Goal: Task Accomplishment & Management: Use online tool/utility

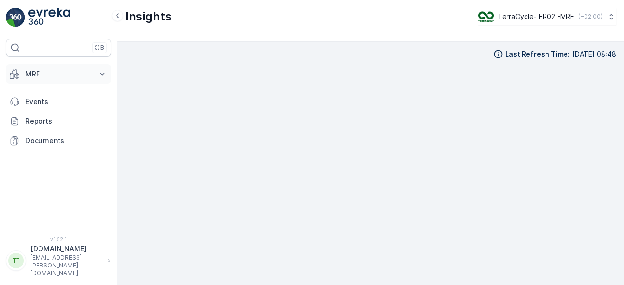
click at [42, 69] on p "MRF" at bounding box center [58, 74] width 66 height 10
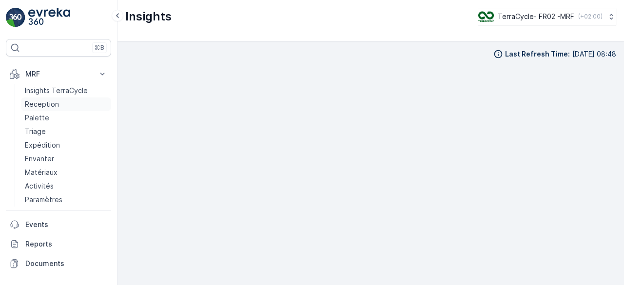
click at [38, 104] on p "Reception" at bounding box center [42, 104] width 34 height 10
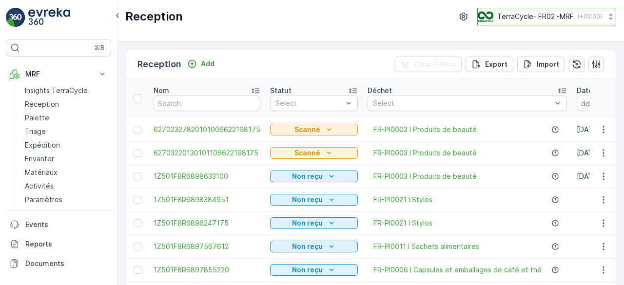
click at [523, 14] on p "TerraCycle- FR02 -MRF" at bounding box center [535, 17] width 77 height 10
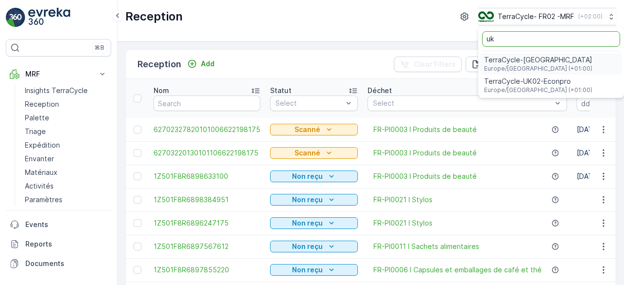
type input "uk"
click at [518, 79] on span "TerraCycle-UK02-Econpro" at bounding box center [538, 82] width 108 height 10
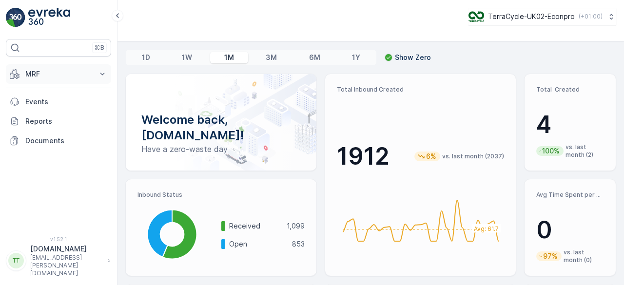
click at [47, 72] on p "MRF" at bounding box center [58, 74] width 66 height 10
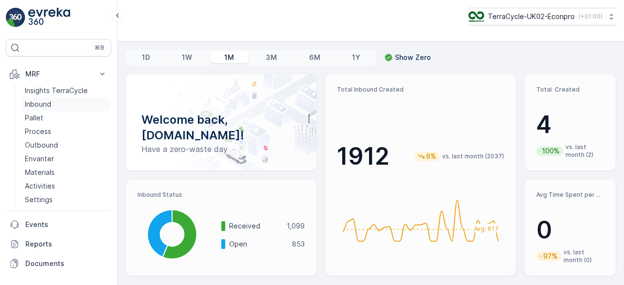
click at [44, 103] on p "Inbound" at bounding box center [38, 104] width 26 height 10
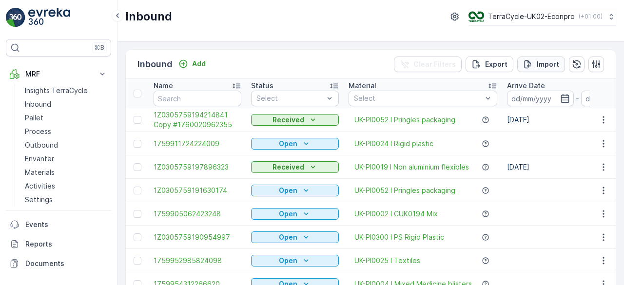
click at [551, 61] on p "Import" at bounding box center [548, 64] width 22 height 10
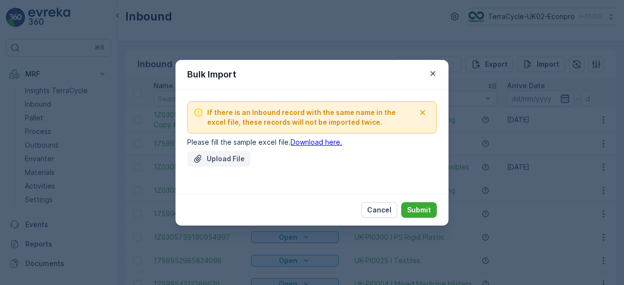
click at [218, 158] on p "Upload File" at bounding box center [226, 159] width 38 height 10
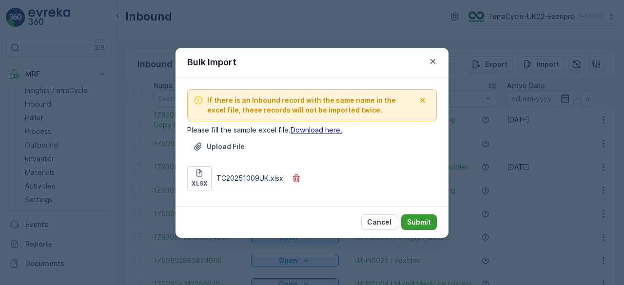
click at [415, 220] on p "Submit" at bounding box center [419, 223] width 24 height 10
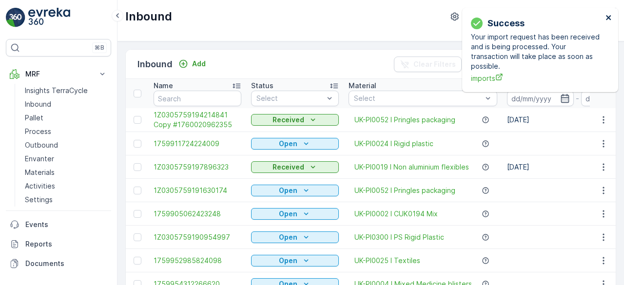
click at [608, 15] on icon "close" at bounding box center [609, 18] width 7 height 8
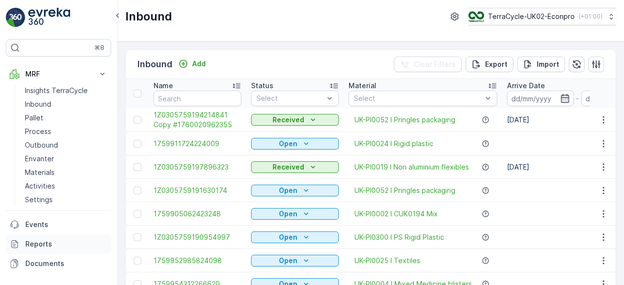
click at [46, 236] on link "Reports" at bounding box center [58, 245] width 105 height 20
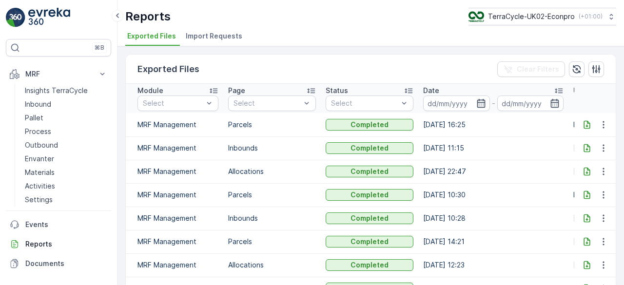
click at [213, 43] on li "Import Requests" at bounding box center [215, 37] width 62 height 17
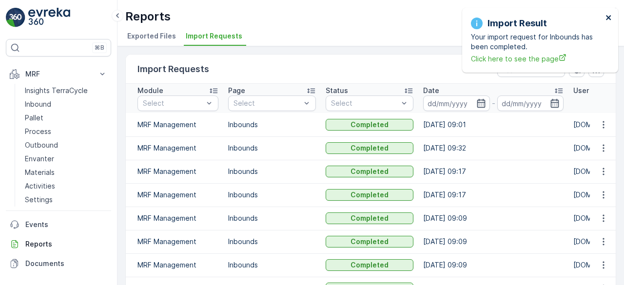
click at [610, 17] on icon "close" at bounding box center [608, 17] width 5 height 5
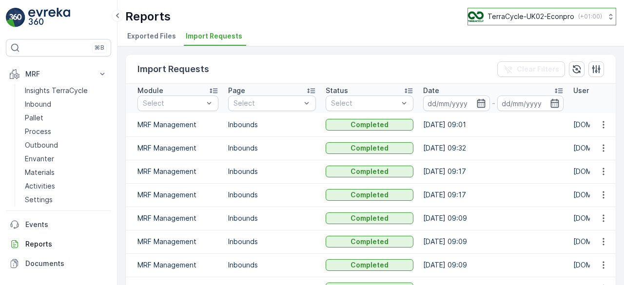
click at [554, 16] on p "TerraCycle-UK02-Econpro" at bounding box center [531, 17] width 87 height 10
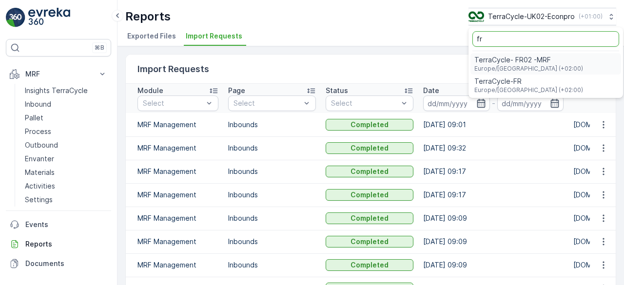
type input "fr"
click at [512, 59] on span "TerraCycle- FR02 -MRF" at bounding box center [529, 60] width 109 height 10
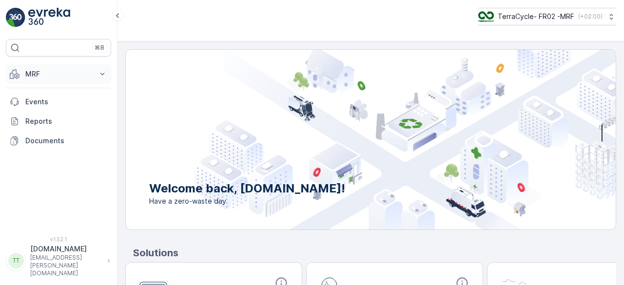
click at [63, 64] on button "MRF" at bounding box center [58, 74] width 105 height 20
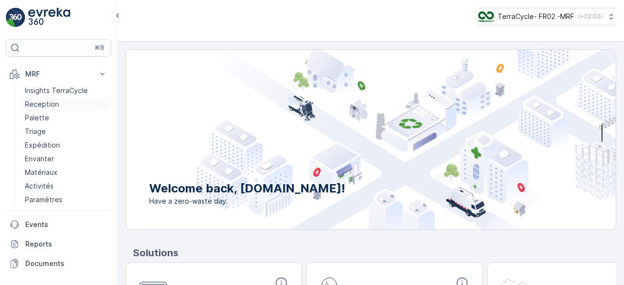
click at [43, 102] on p "Reception" at bounding box center [42, 104] width 34 height 10
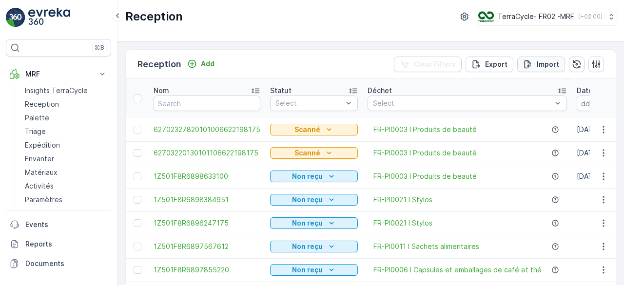
click at [541, 66] on p "Import" at bounding box center [548, 64] width 22 height 10
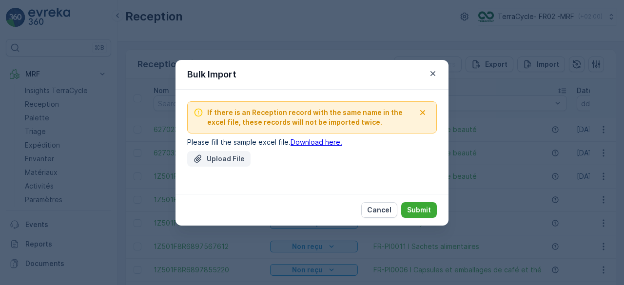
click at [216, 158] on p "Upload File" at bounding box center [226, 159] width 38 height 10
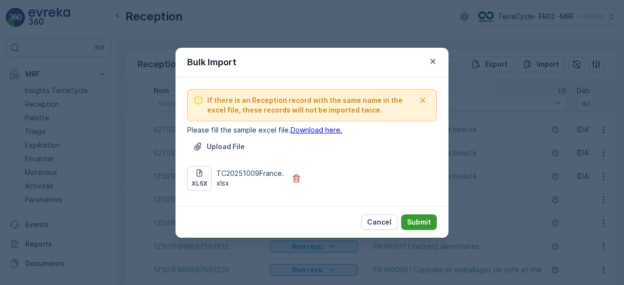
click at [417, 220] on p "Submit" at bounding box center [419, 223] width 24 height 10
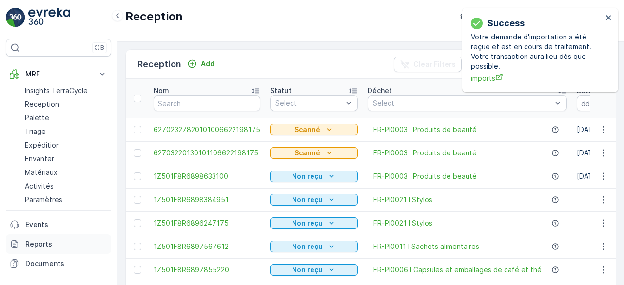
click at [57, 240] on p "Reports" at bounding box center [66, 244] width 82 height 10
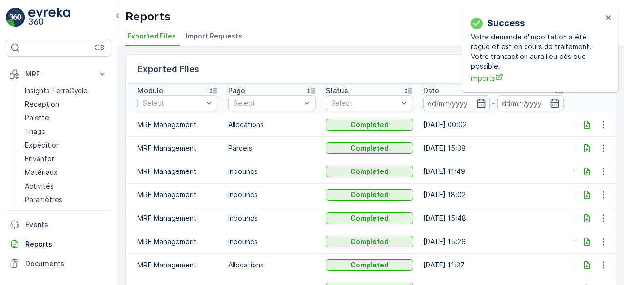
click at [208, 33] on span "Import Requests" at bounding box center [214, 36] width 57 height 10
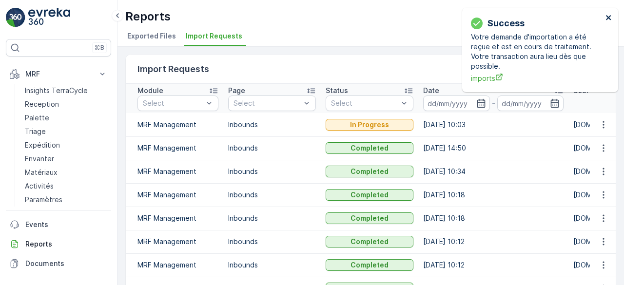
click at [612, 20] on icon "close" at bounding box center [609, 18] width 7 height 8
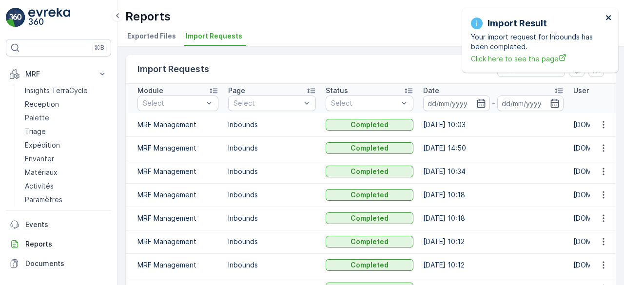
click at [612, 19] on icon "close" at bounding box center [609, 18] width 7 height 8
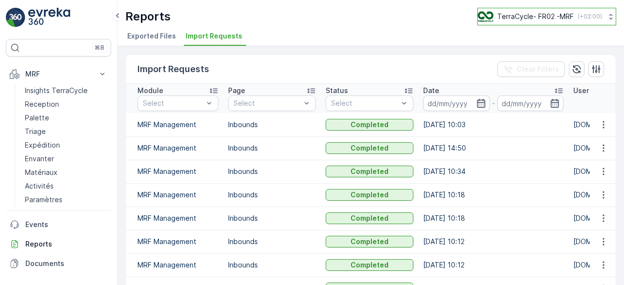
click at [561, 15] on p "TerraCycle- FR02 -MRF" at bounding box center [535, 17] width 77 height 10
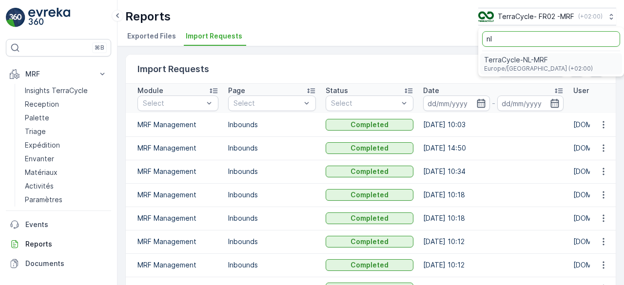
type input "nl"
click at [513, 62] on span "TerraCycle-NL-MRF" at bounding box center [538, 60] width 109 height 10
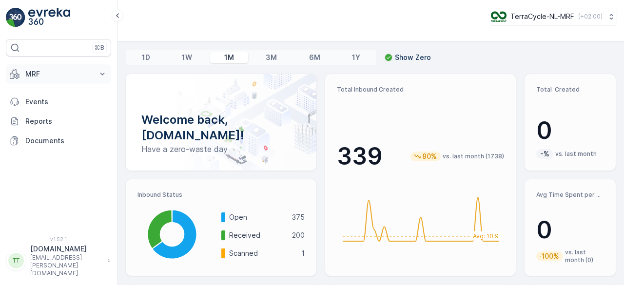
click at [23, 72] on button "MRF" at bounding box center [58, 74] width 105 height 20
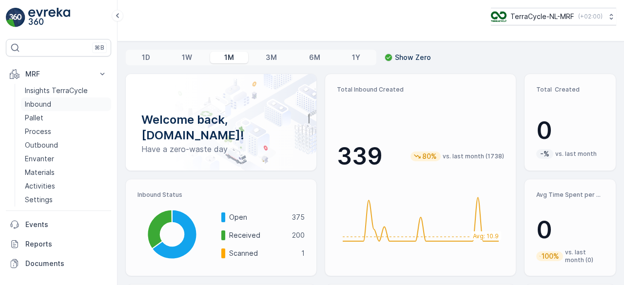
click at [29, 102] on p "Inbound" at bounding box center [38, 104] width 26 height 10
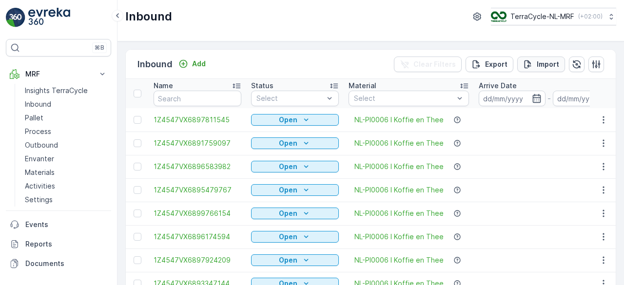
click at [543, 61] on p "Import" at bounding box center [548, 64] width 22 height 10
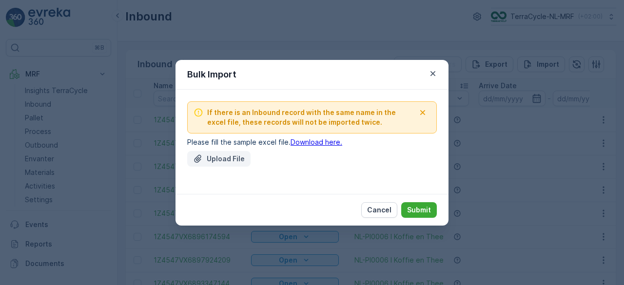
click at [234, 152] on button "Upload File" at bounding box center [218, 159] width 63 height 16
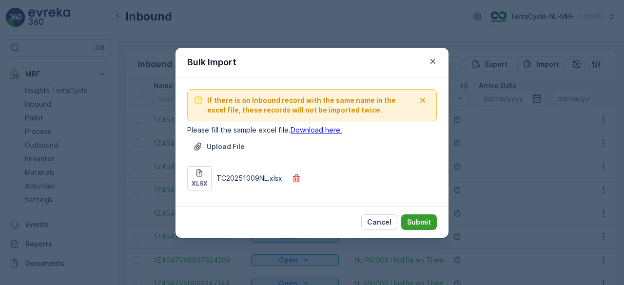
click at [413, 219] on p "Submit" at bounding box center [419, 223] width 24 height 10
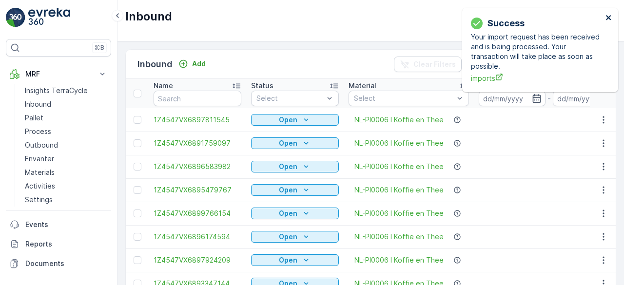
click at [608, 18] on icon "close" at bounding box center [608, 17] width 5 height 5
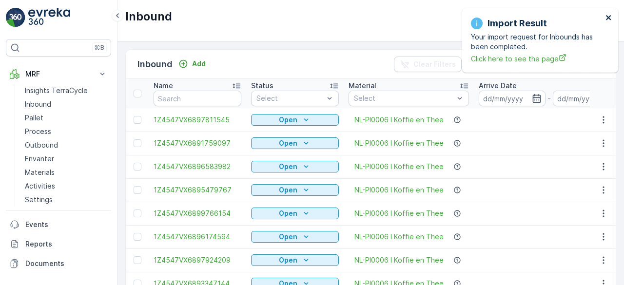
click at [609, 17] on icon "close" at bounding box center [608, 17] width 5 height 5
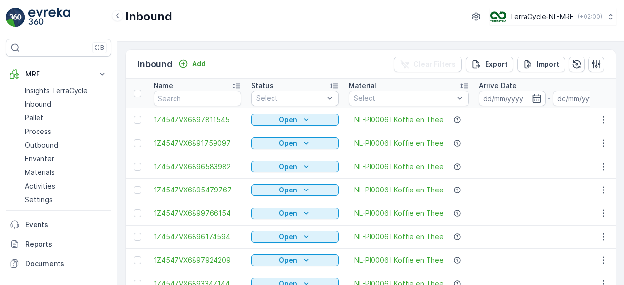
click at [532, 19] on p "TerraCycle-NL-MRF" at bounding box center [542, 17] width 64 height 10
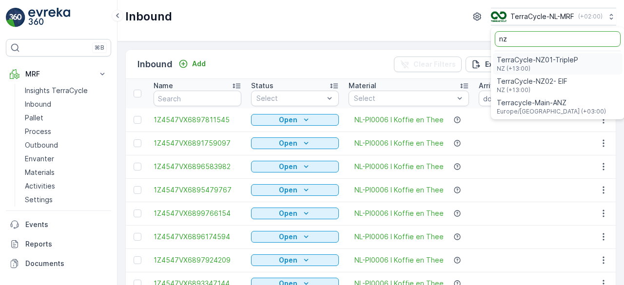
type input "nz"
click at [529, 59] on span "TerraCycle-NZ01-TripleP" at bounding box center [537, 60] width 81 height 10
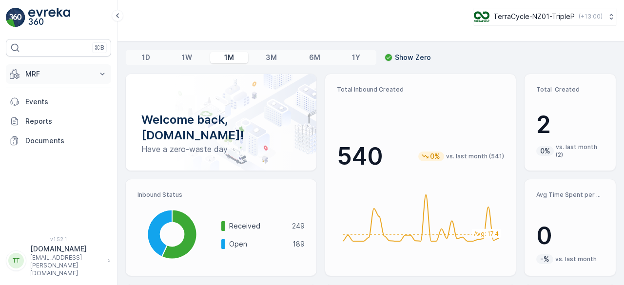
click at [49, 69] on p "MRF" at bounding box center [58, 74] width 66 height 10
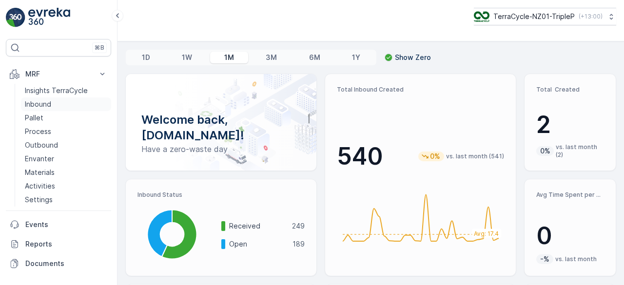
click at [37, 103] on p "Inbound" at bounding box center [38, 104] width 26 height 10
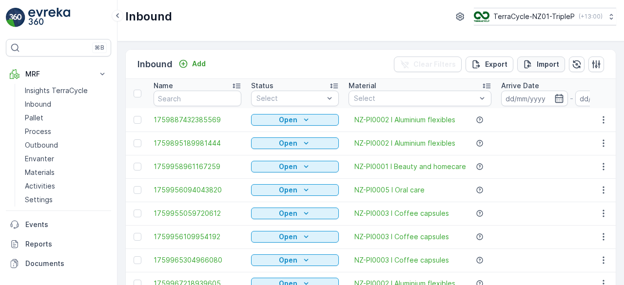
click at [547, 60] on p "Import" at bounding box center [548, 64] width 22 height 10
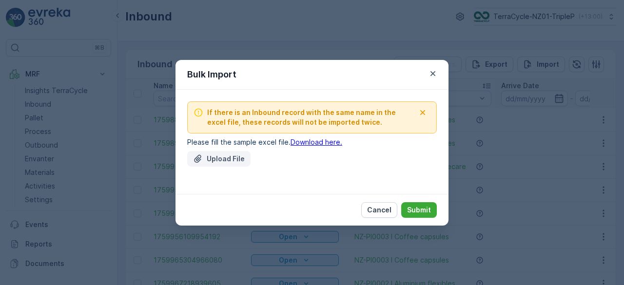
click at [216, 159] on p "Upload File" at bounding box center [226, 159] width 38 height 10
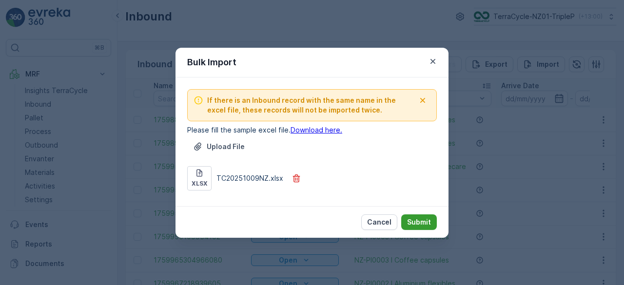
click at [417, 221] on p "Submit" at bounding box center [419, 223] width 24 height 10
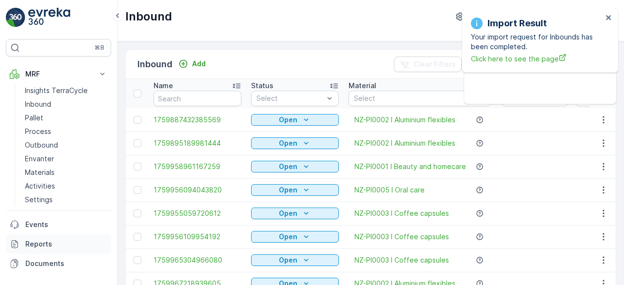
click at [63, 238] on link "Reports" at bounding box center [58, 245] width 105 height 20
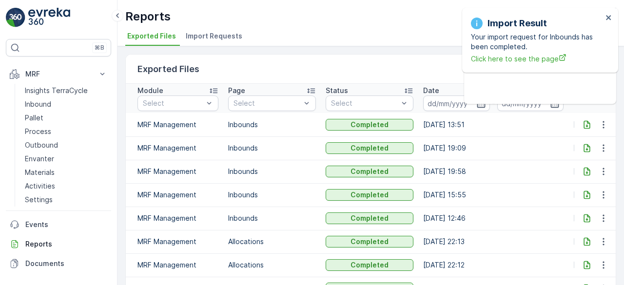
click at [212, 40] on span "Import Requests" at bounding box center [214, 36] width 57 height 10
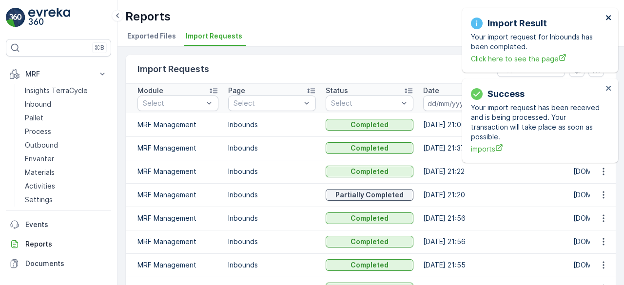
click at [608, 16] on icon "close" at bounding box center [609, 18] width 7 height 8
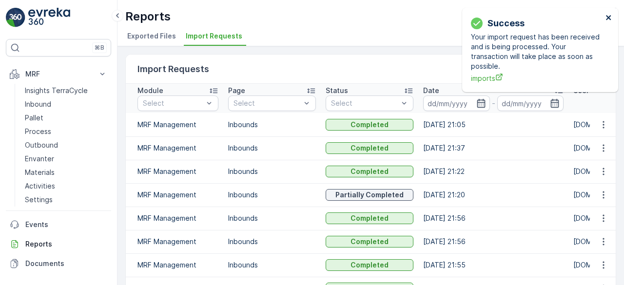
click at [608, 16] on icon "close" at bounding box center [609, 18] width 7 height 8
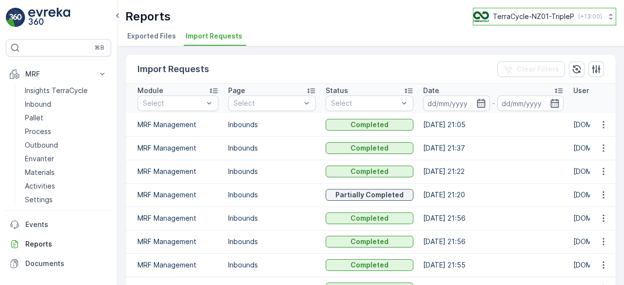
click at [517, 12] on p "TerraCycle-NZ01-TripleP" at bounding box center [533, 17] width 81 height 10
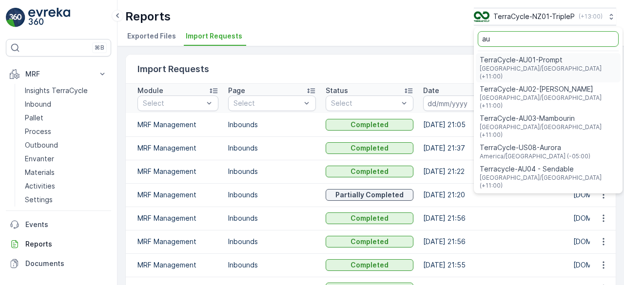
type input "au"
click at [512, 71] on span "[GEOGRAPHIC_DATA]/[GEOGRAPHIC_DATA] (+11:00)" at bounding box center [548, 73] width 137 height 16
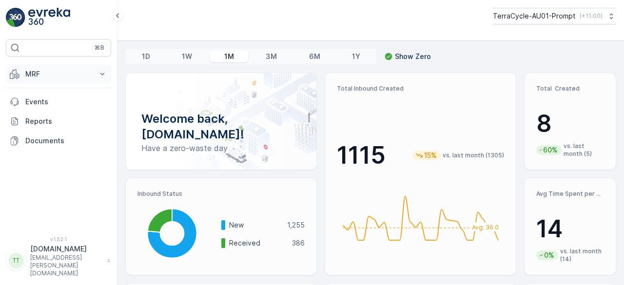
click at [38, 75] on p "MRF" at bounding box center [58, 74] width 66 height 10
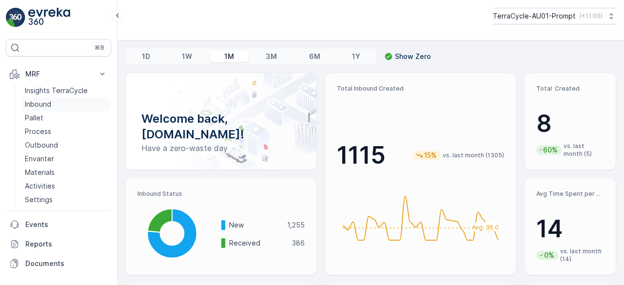
click at [38, 105] on p "Inbound" at bounding box center [38, 104] width 26 height 10
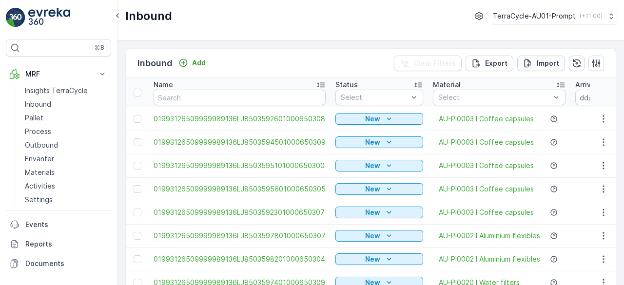
click at [548, 59] on p "Import" at bounding box center [548, 64] width 22 height 10
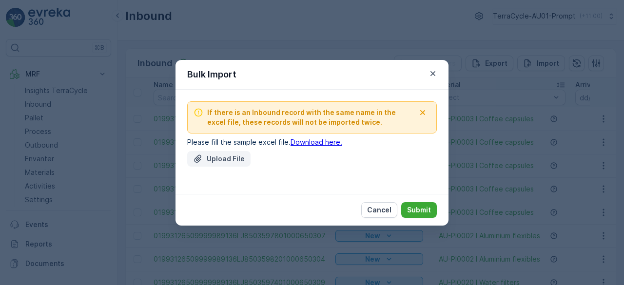
click at [237, 155] on p "Upload File" at bounding box center [226, 159] width 38 height 10
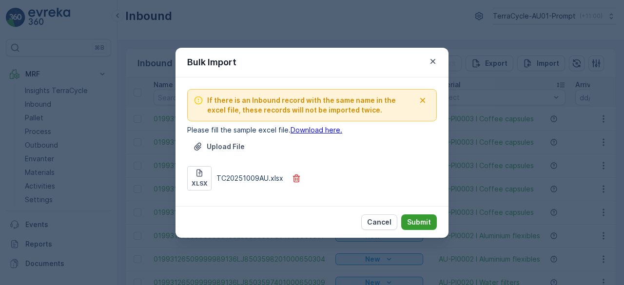
click at [421, 221] on p "Submit" at bounding box center [419, 223] width 24 height 10
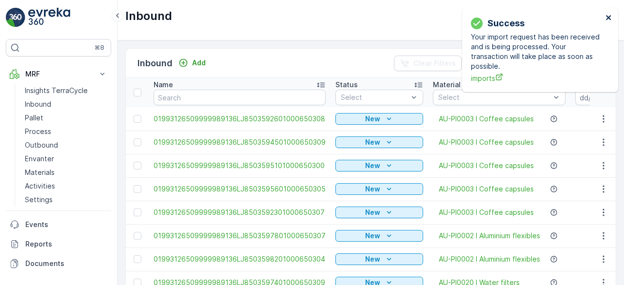
click at [609, 17] on icon "close" at bounding box center [608, 17] width 5 height 5
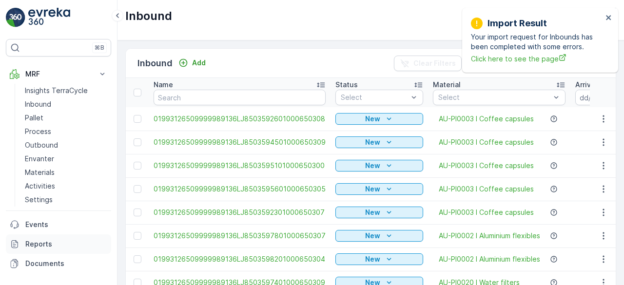
click at [41, 240] on p "Reports" at bounding box center [66, 244] width 82 height 10
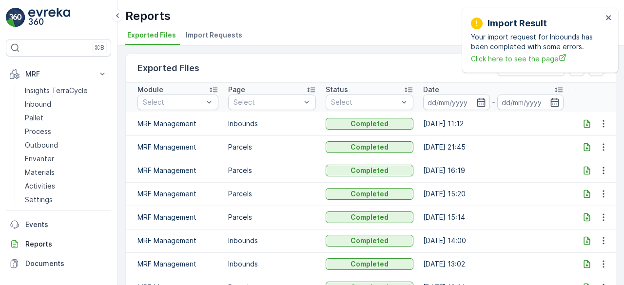
click at [200, 32] on span "Import Requests" at bounding box center [214, 35] width 57 height 10
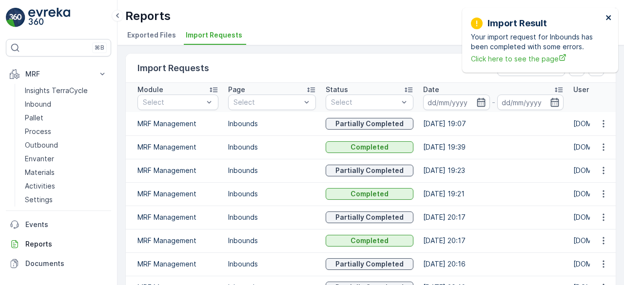
click at [610, 19] on icon "close" at bounding box center [608, 17] width 5 height 5
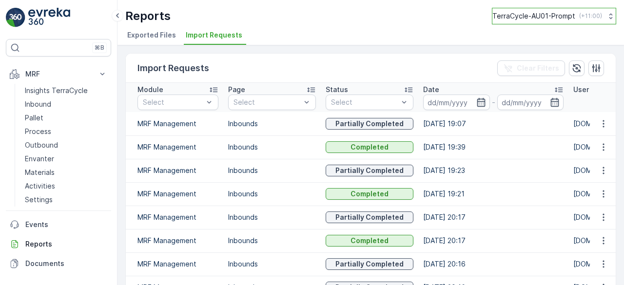
click at [531, 15] on p "TerraCycle-AU01-Prompt" at bounding box center [534, 16] width 83 height 10
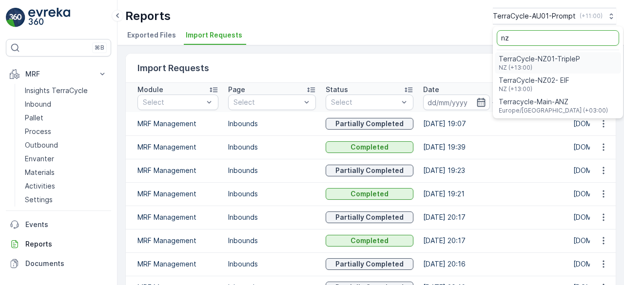
type input "nz"
click at [539, 60] on span "TerraCycle-NZ01-TripleP" at bounding box center [539, 59] width 81 height 10
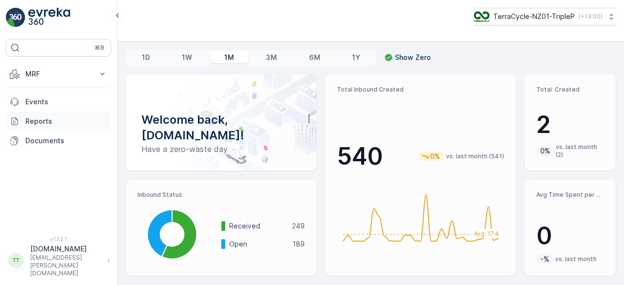
click at [45, 121] on p "Reports" at bounding box center [66, 122] width 82 height 10
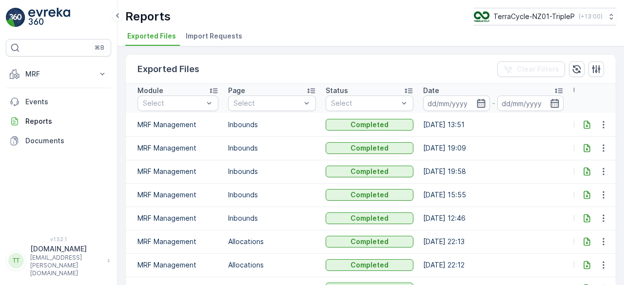
click at [217, 39] on span "Import Requests" at bounding box center [214, 36] width 57 height 10
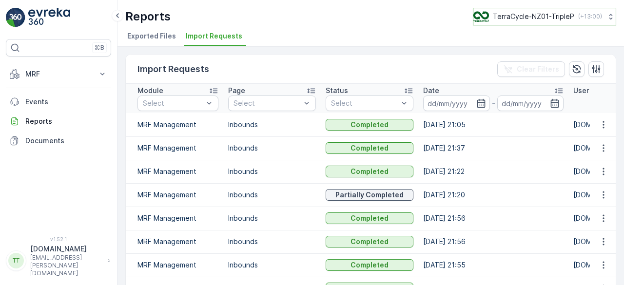
click at [544, 20] on p "TerraCycle-NZ01-TripleP" at bounding box center [533, 17] width 81 height 10
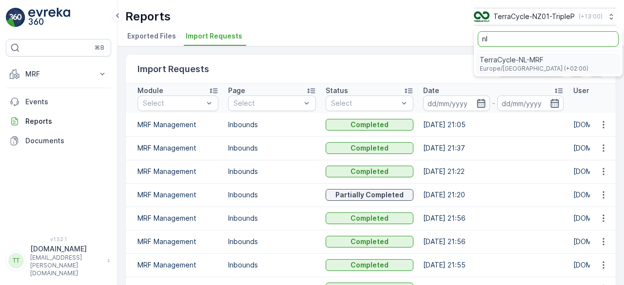
type input "nl"
click at [513, 60] on span "TerraCycle-NL-MRF" at bounding box center [534, 60] width 109 height 10
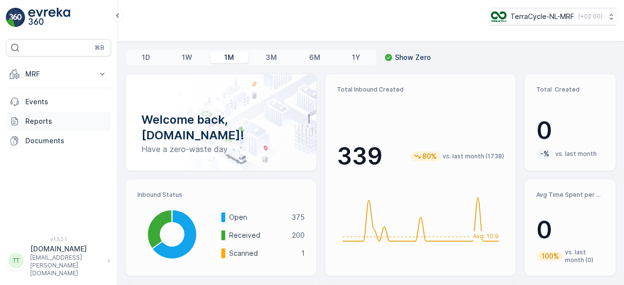
click at [59, 118] on p "Reports" at bounding box center [66, 122] width 82 height 10
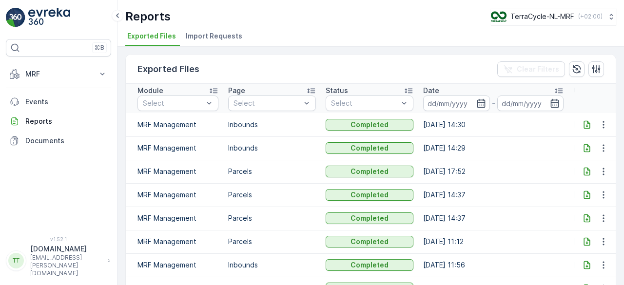
click at [213, 37] on span "Import Requests" at bounding box center [214, 36] width 57 height 10
